Goal: Task Accomplishment & Management: Manage account settings

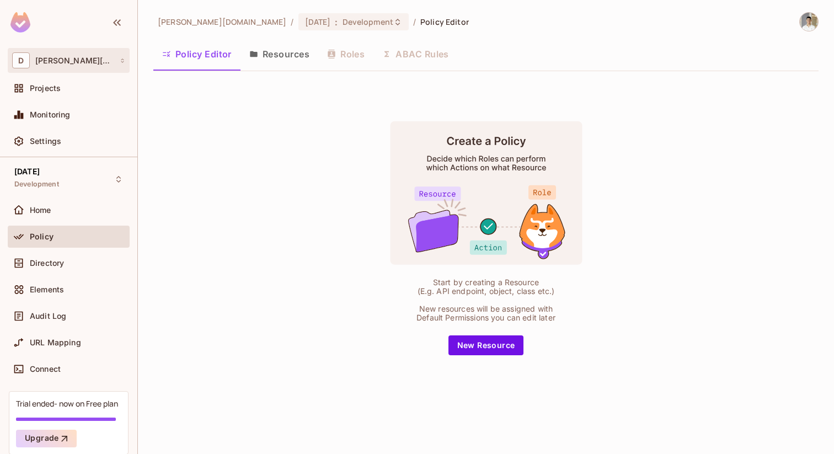
click at [104, 51] on div "D [PERSON_NAME][DOMAIN_NAME]" at bounding box center [69, 60] width 122 height 25
click at [72, 51] on div "D [PERSON_NAME][DOMAIN_NAME]" at bounding box center [69, 60] width 122 height 25
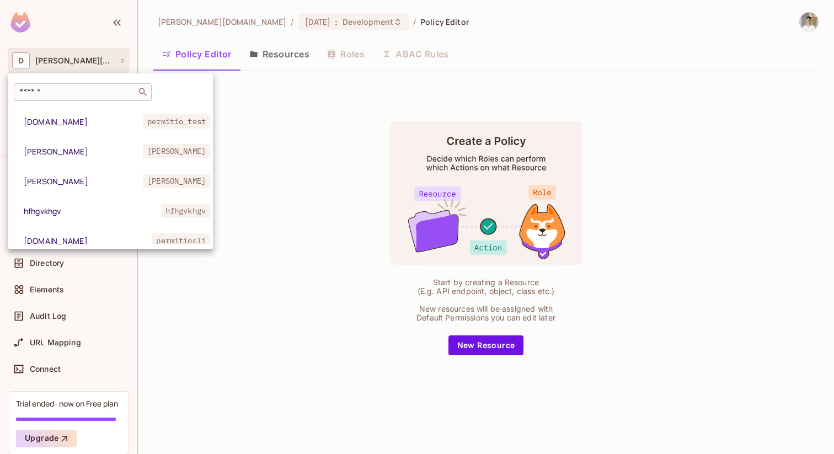
click at [81, 99] on div "​" at bounding box center [83, 92] width 138 height 18
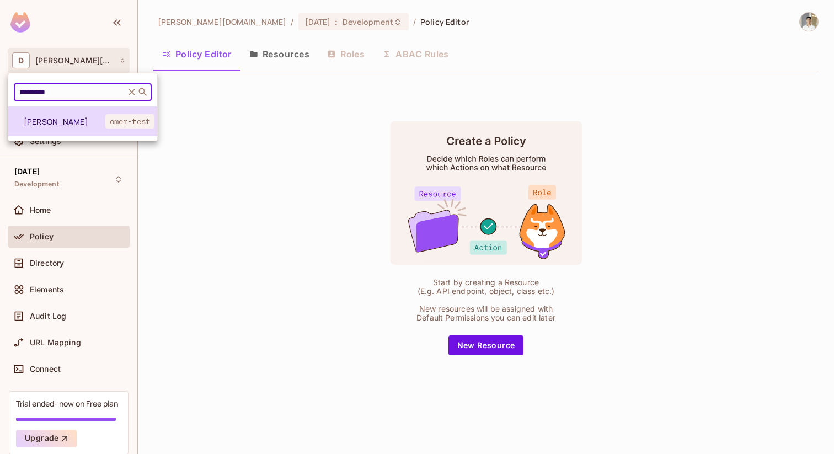
type input "*********"
click at [100, 122] on span "[PERSON_NAME]" at bounding box center [65, 121] width 82 height 10
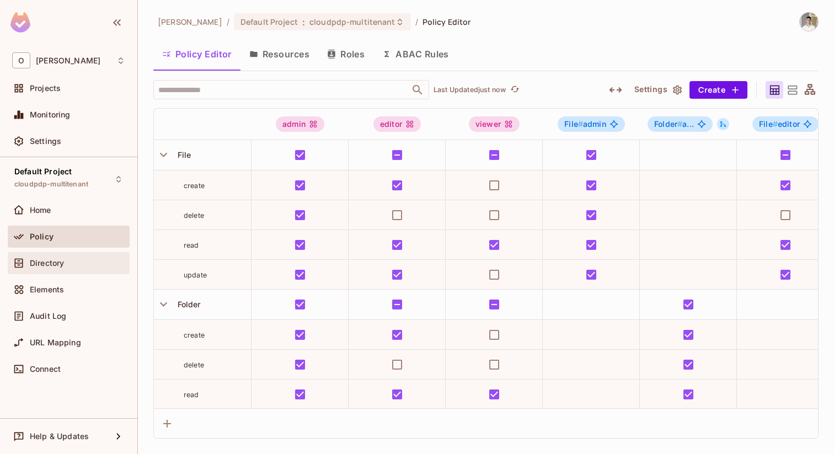
click at [59, 268] on div "Directory" at bounding box center [68, 262] width 113 height 13
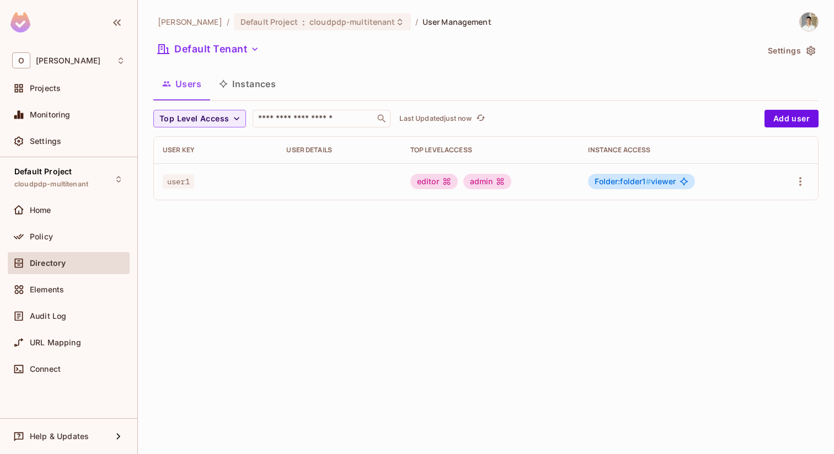
click at [482, 183] on div "admin" at bounding box center [487, 181] width 49 height 15
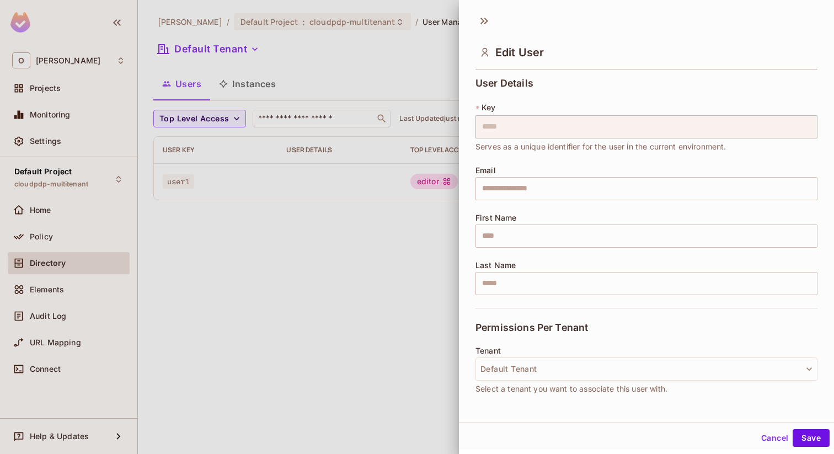
scroll to position [165, 0]
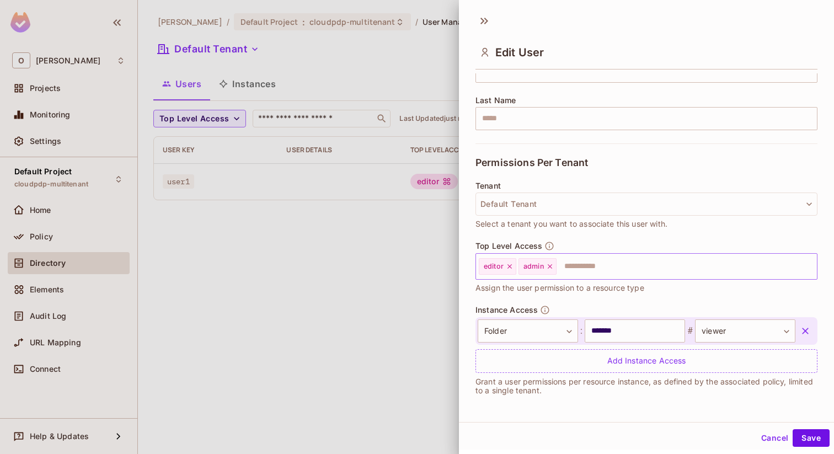
click at [511, 267] on icon at bounding box center [510, 267] width 8 height 8
click at [513, 268] on icon at bounding box center [510, 267] width 8 height 8
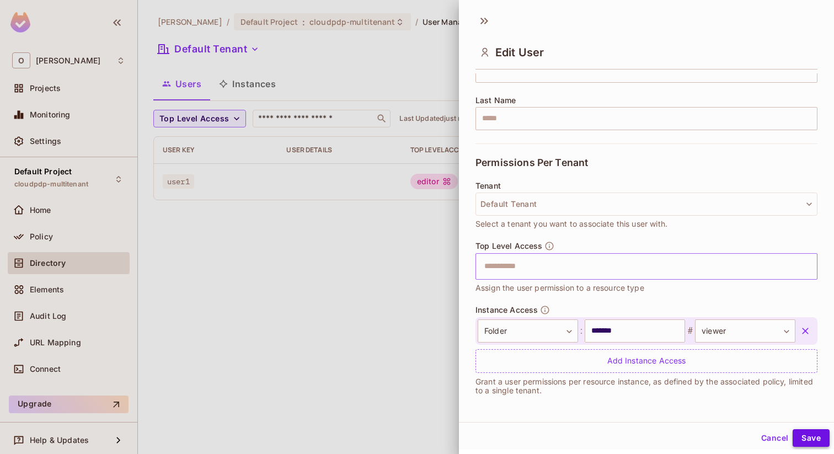
click at [806, 438] on button "Save" at bounding box center [811, 438] width 37 height 18
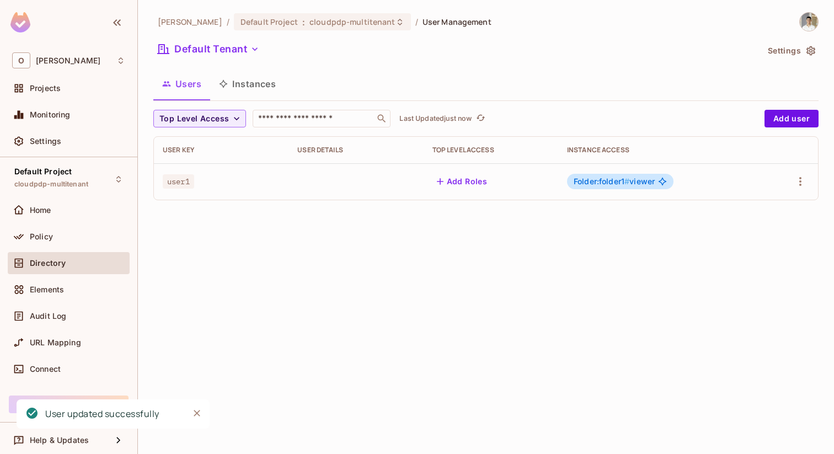
click at [366, 279] on div "Omer Test / Default Project : cloudpdp-multitenant / User Management Default Te…" at bounding box center [486, 227] width 696 height 454
